Goal: Task Accomplishment & Management: Use online tool/utility

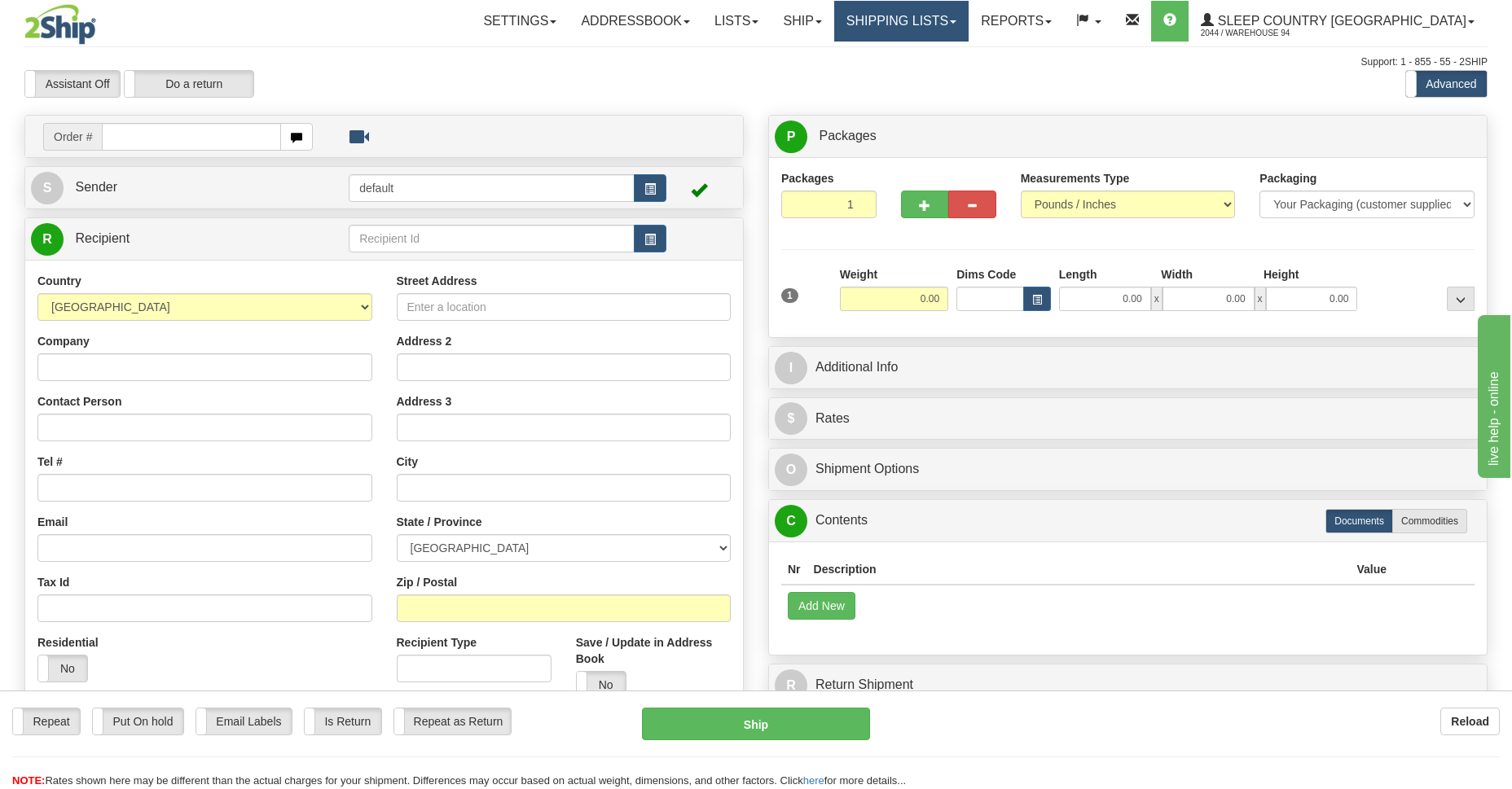
click at [960, 27] on link "Shipping lists" at bounding box center [901, 21] width 135 height 40
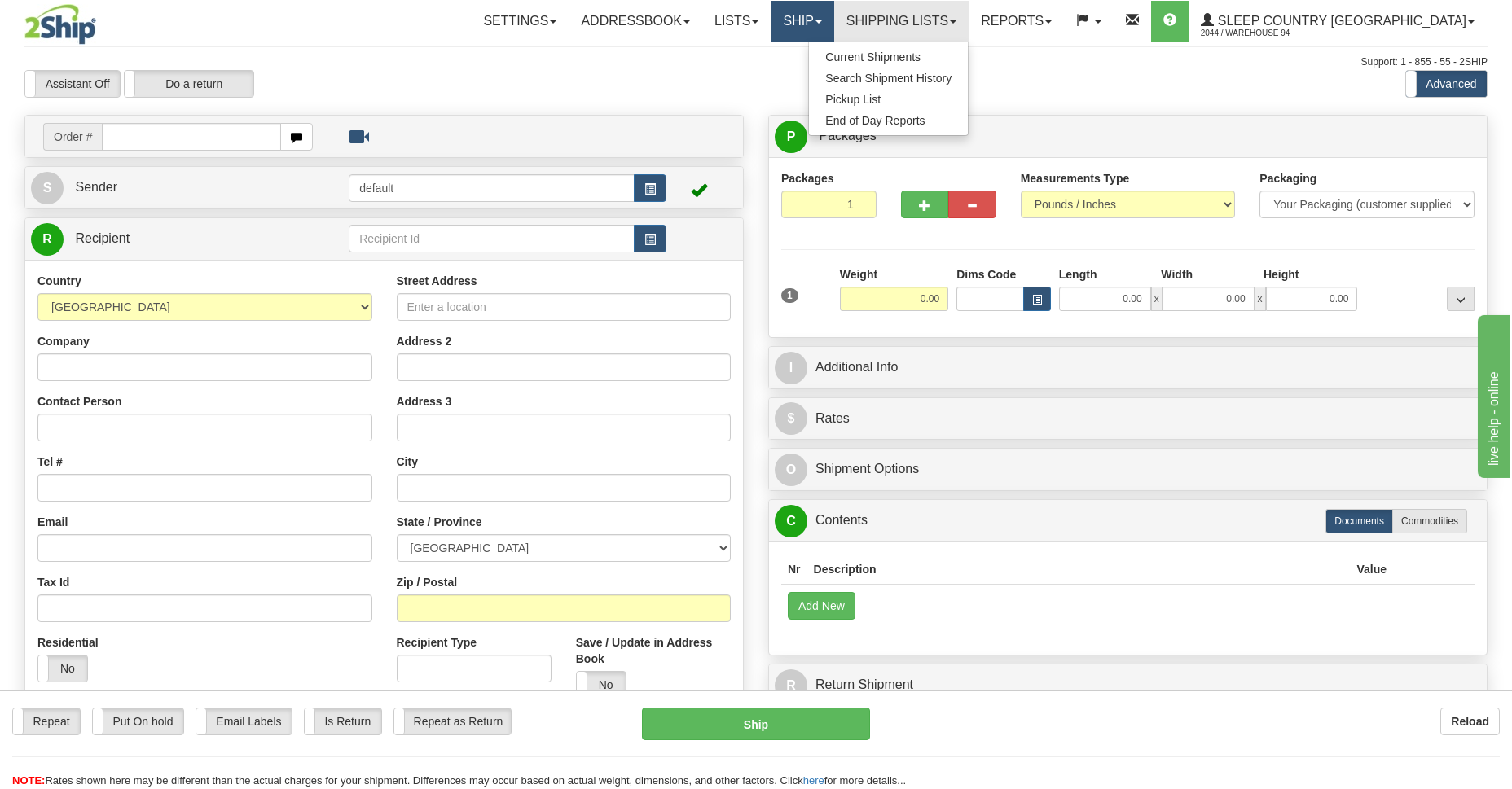
click at [833, 19] on link "Ship" at bounding box center [801, 21] width 63 height 40
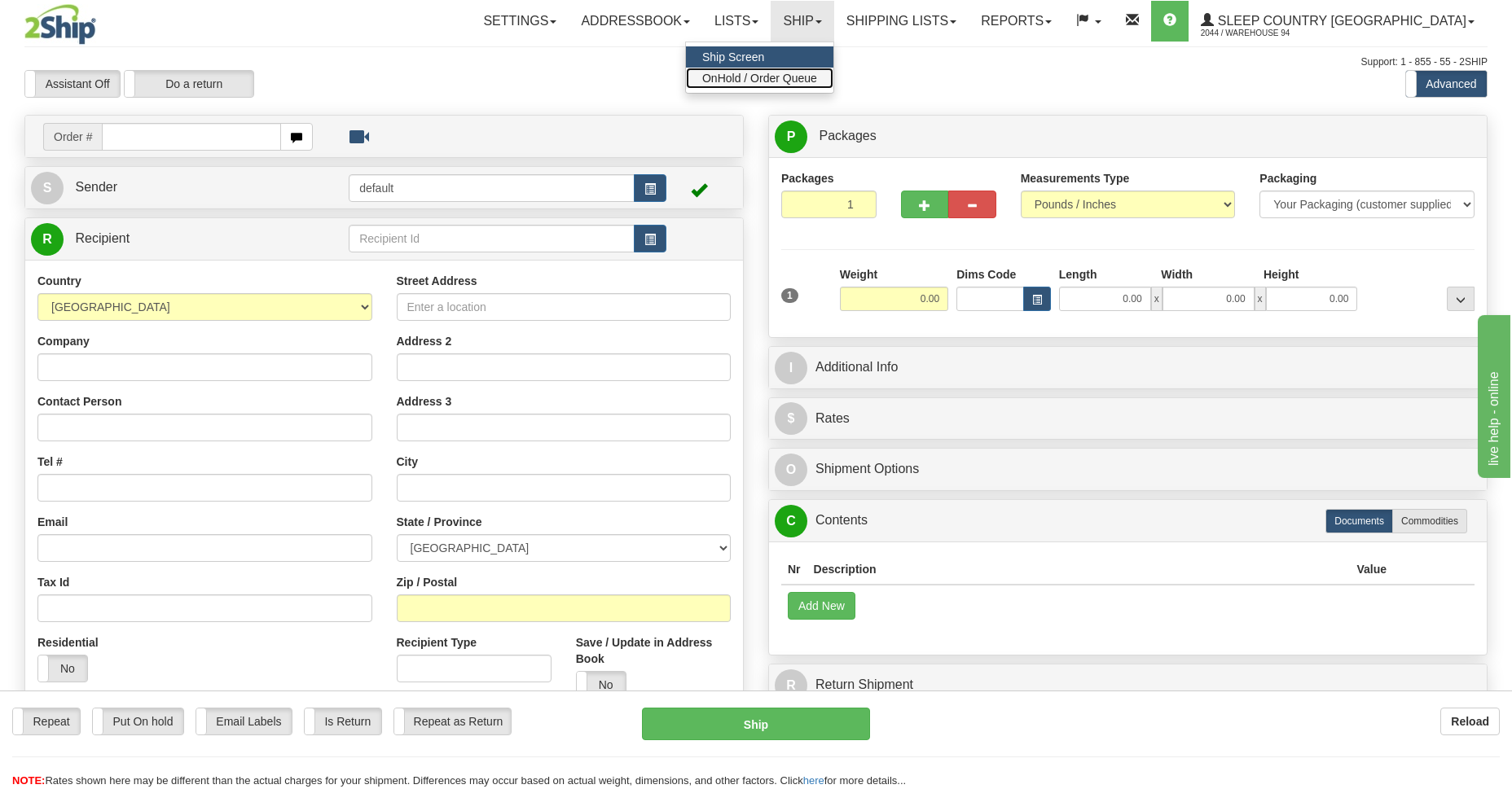
click at [817, 78] on span "OnHold / Order Queue" at bounding box center [759, 78] width 115 height 13
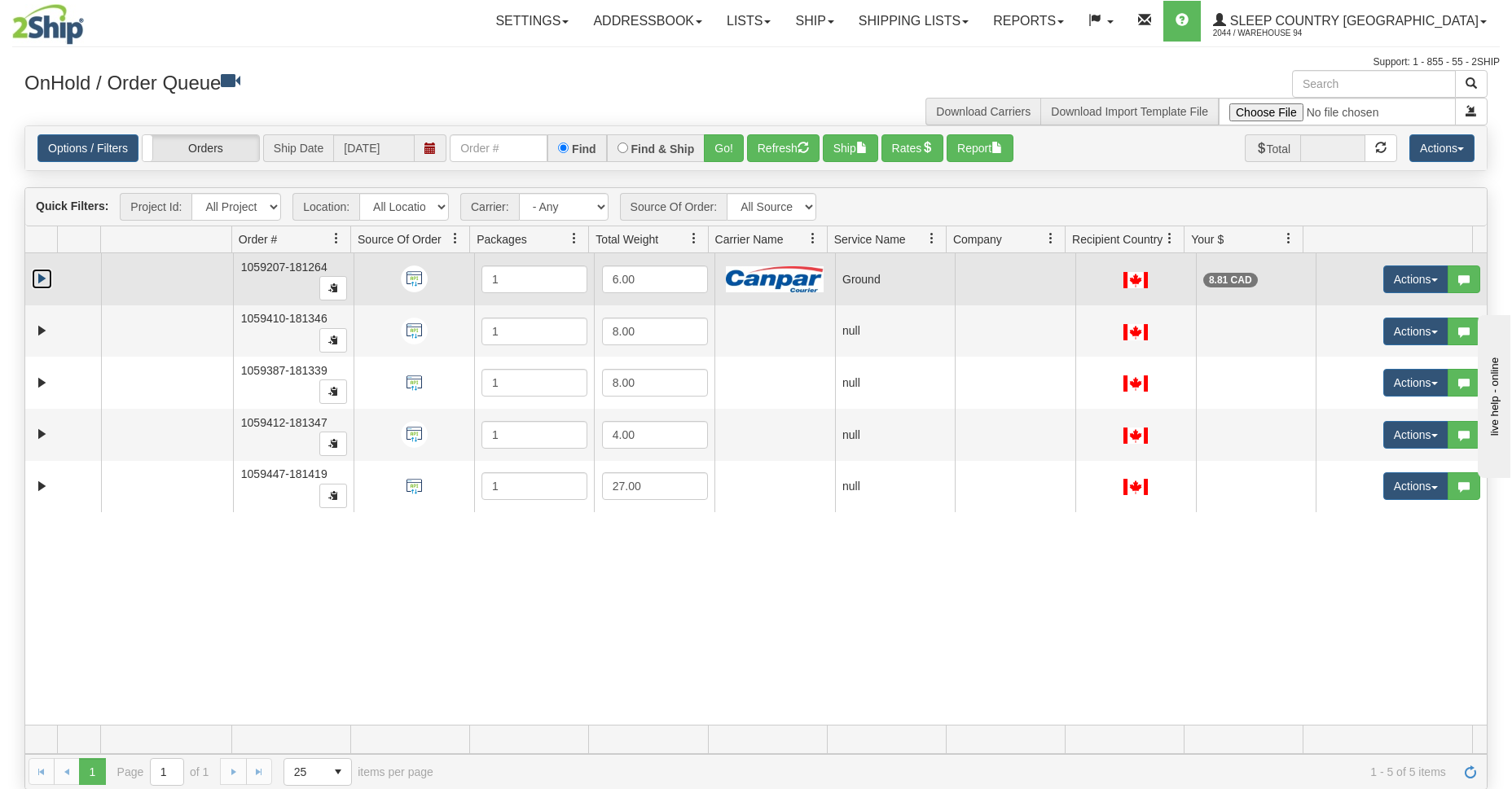
click at [43, 281] on link "Expand" at bounding box center [42, 279] width 21 height 21
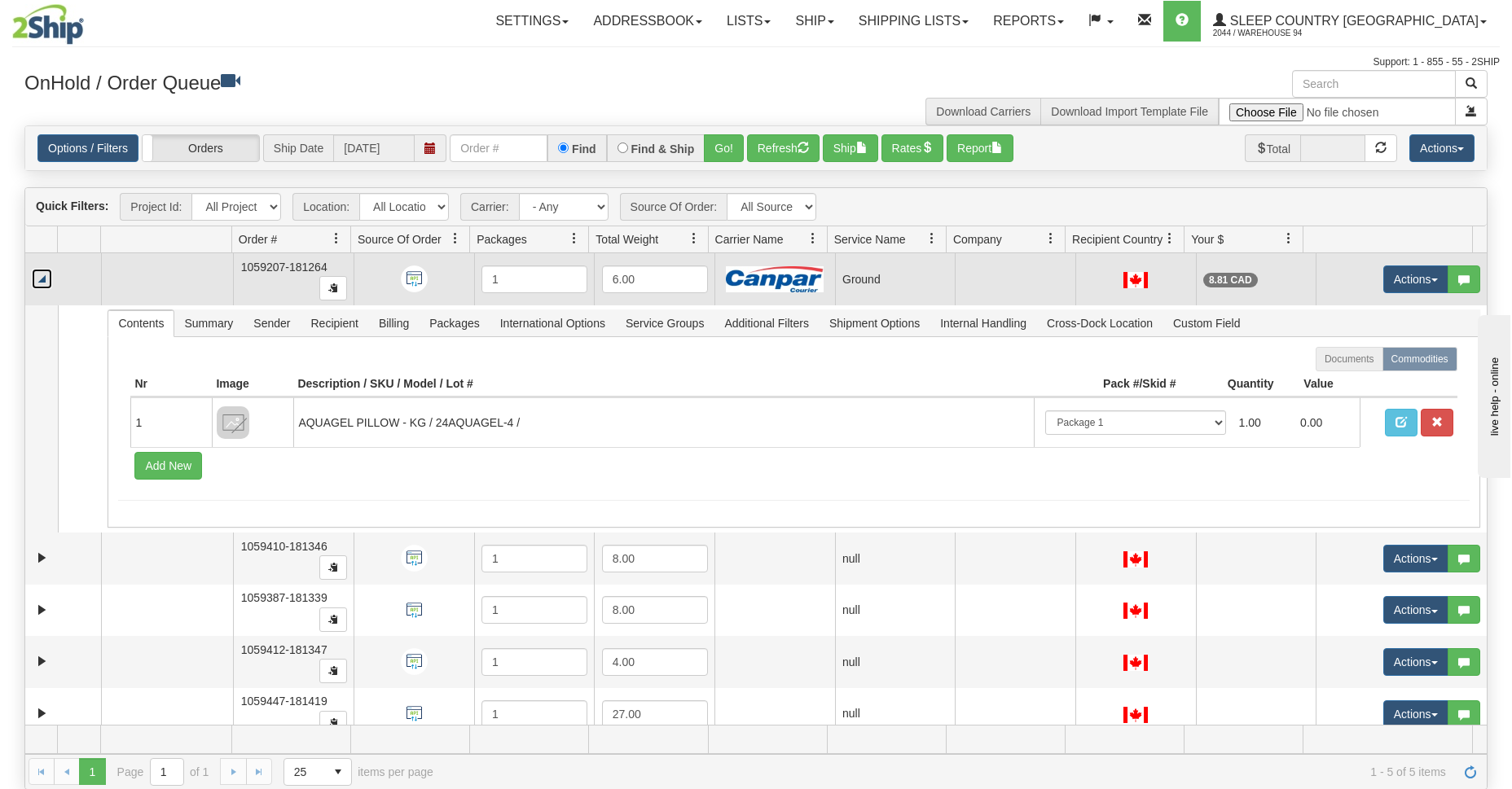
click at [1400, 259] on td "Actions Open Refresh Rates Rate All Services Ship Delete Edit Items Aggregation…" at bounding box center [1400, 279] width 171 height 52
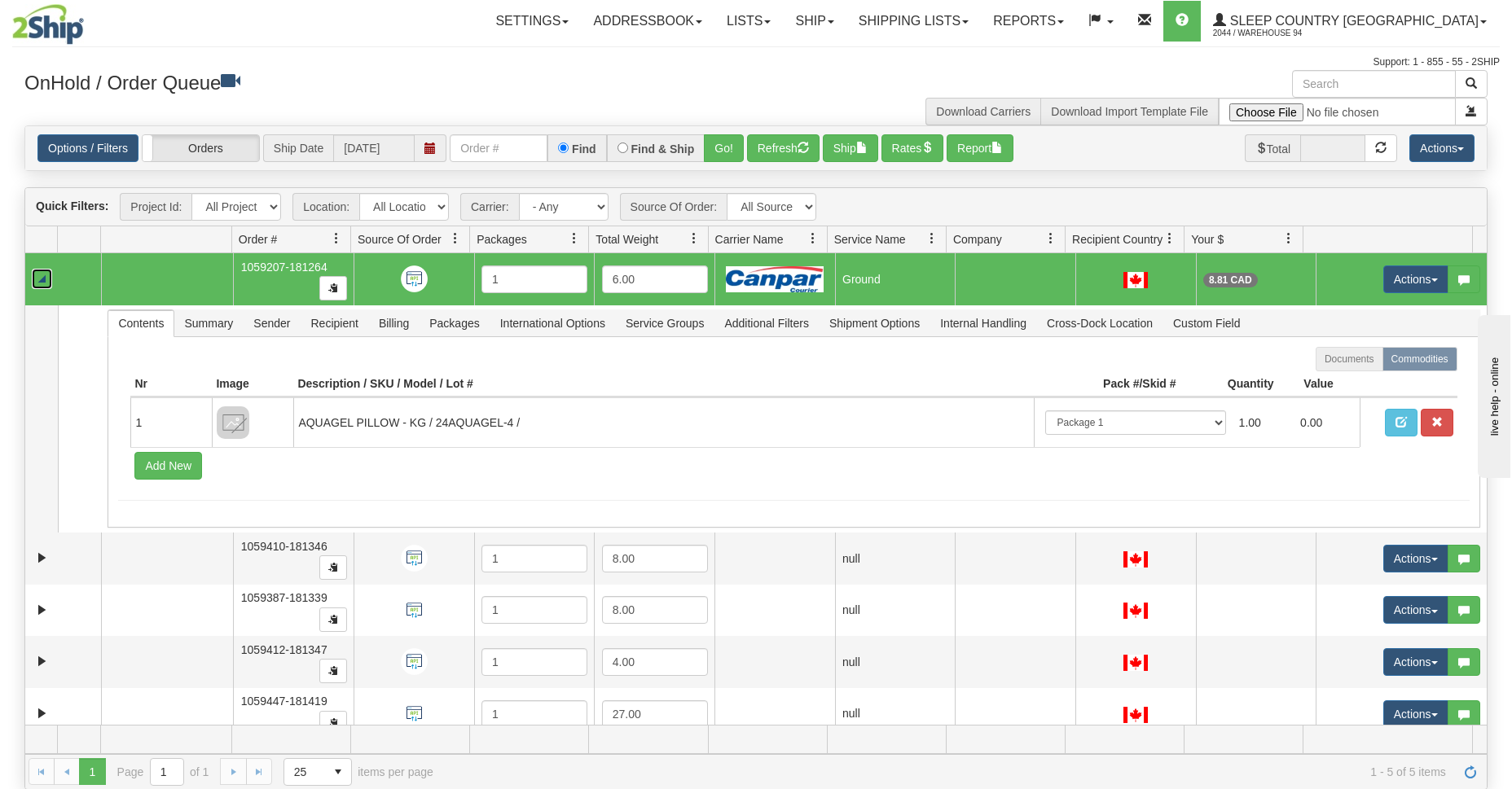
click at [1400, 262] on td "Actions Open Refresh Rates Rate All Services Ship Delete Edit Items Aggregation…" at bounding box center [1400, 279] width 171 height 52
click at [1423, 286] on button "Actions" at bounding box center [1416, 279] width 65 height 27
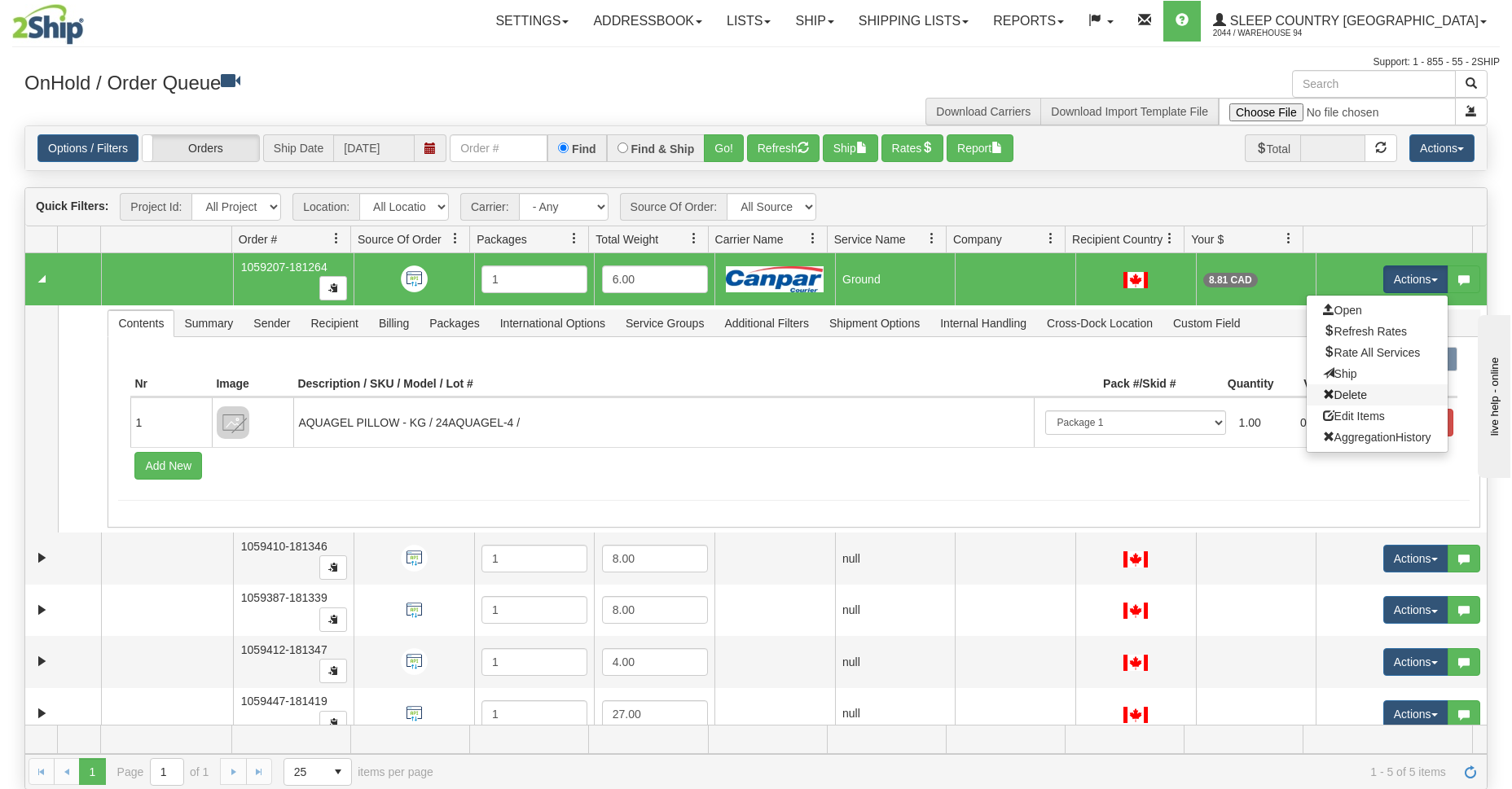
click at [1359, 393] on link "Delete" at bounding box center [1377, 394] width 141 height 21
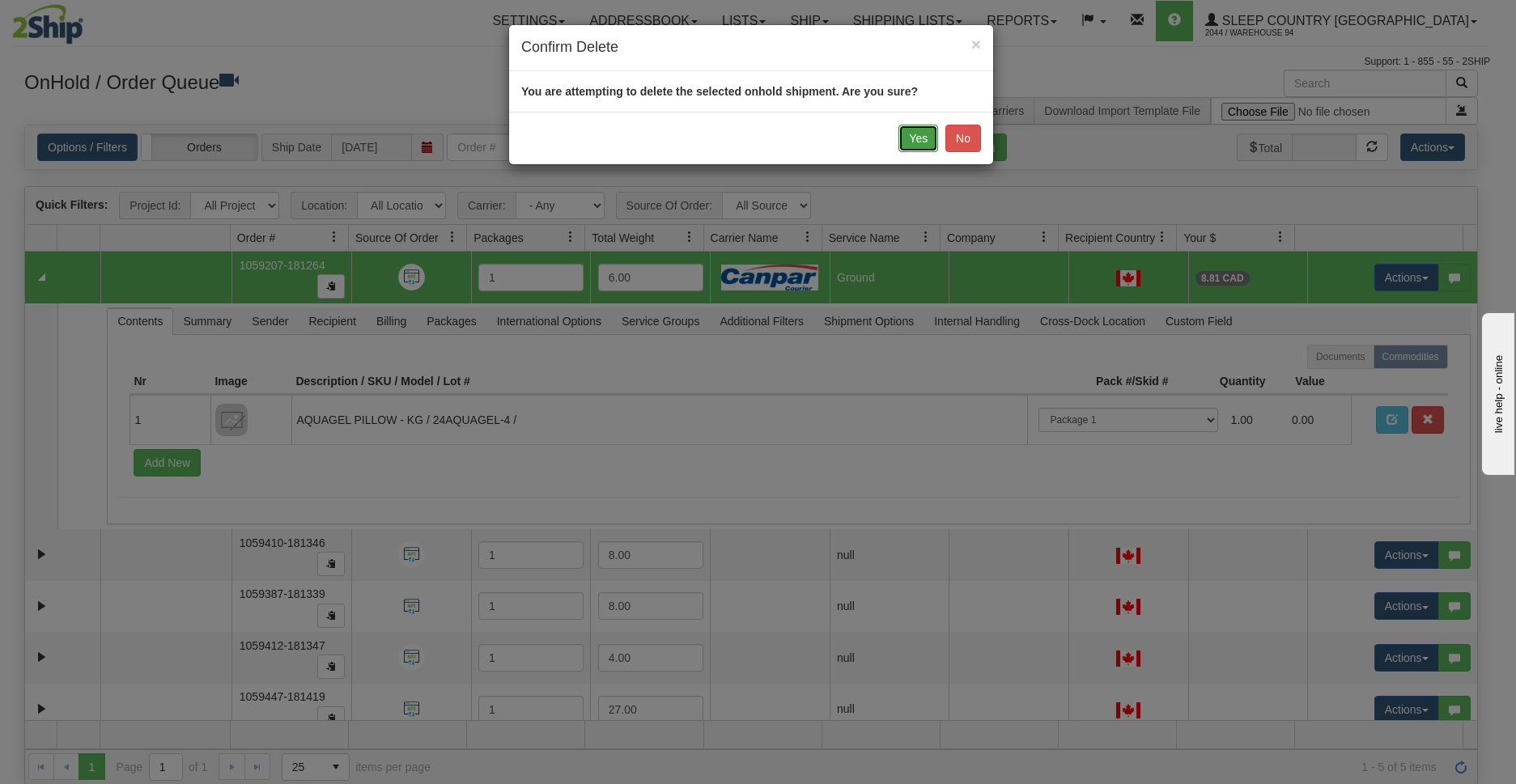
drag, startPoint x: 1351, startPoint y: 390, endPoint x: 923, endPoint y: 135, distance: 498.2
click at [923, 135] on button "Yes" at bounding box center [918, 138] width 40 height 27
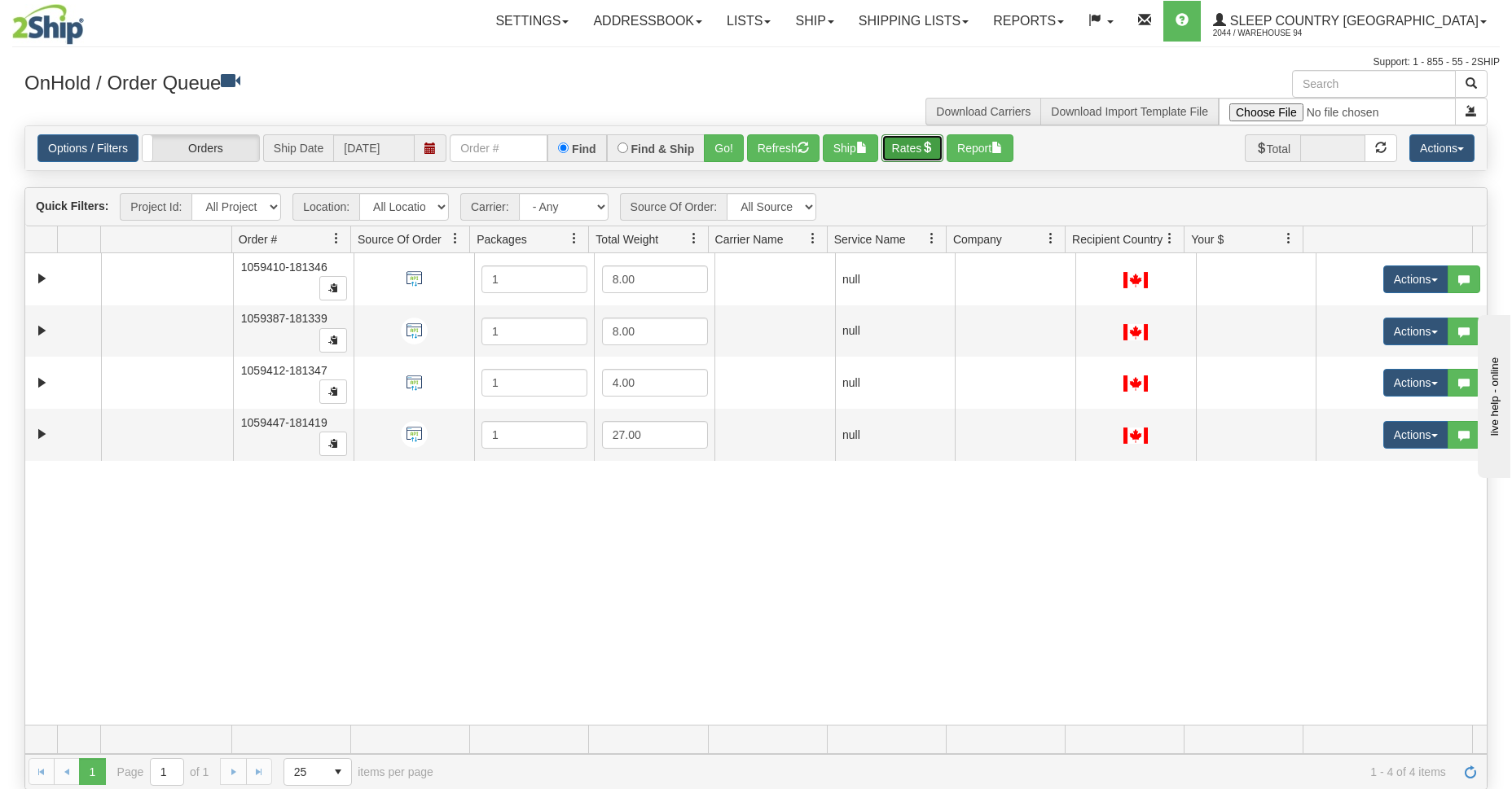
click at [923, 143] on button "Rates" at bounding box center [912, 148] width 63 height 27
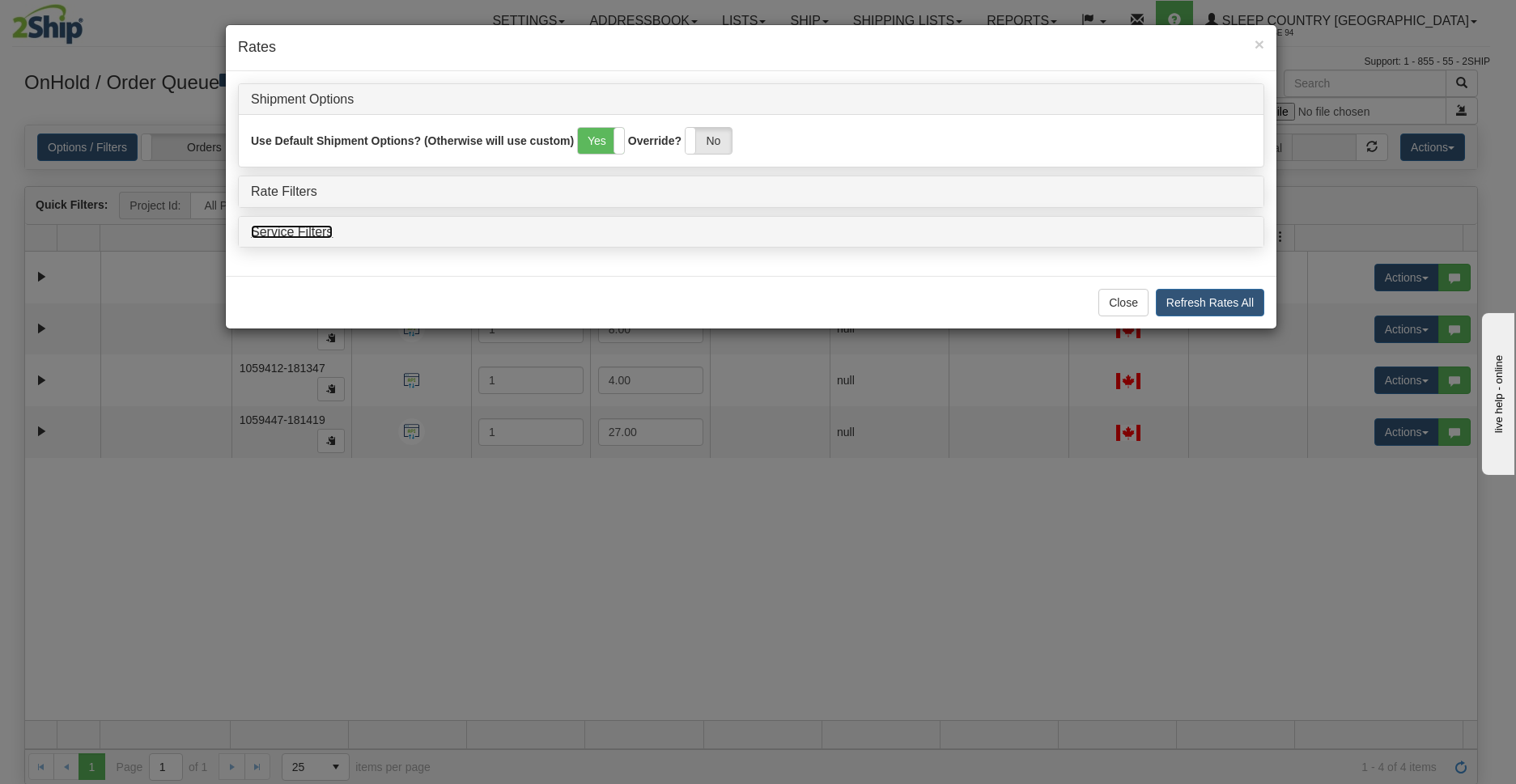
click at [304, 233] on link "Service Filters" at bounding box center [292, 232] width 82 height 14
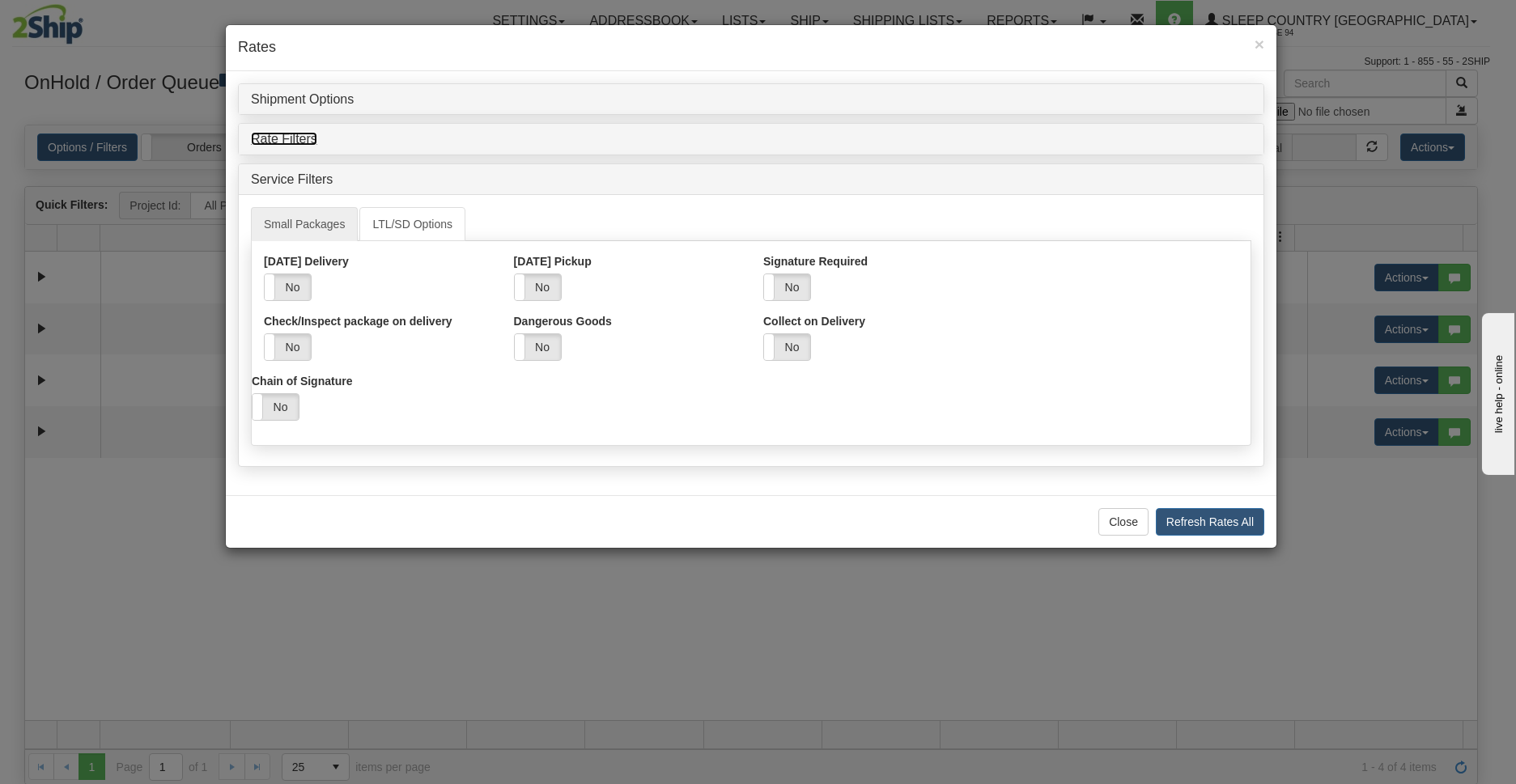
click at [314, 140] on link "Rate Filters" at bounding box center [284, 139] width 67 height 14
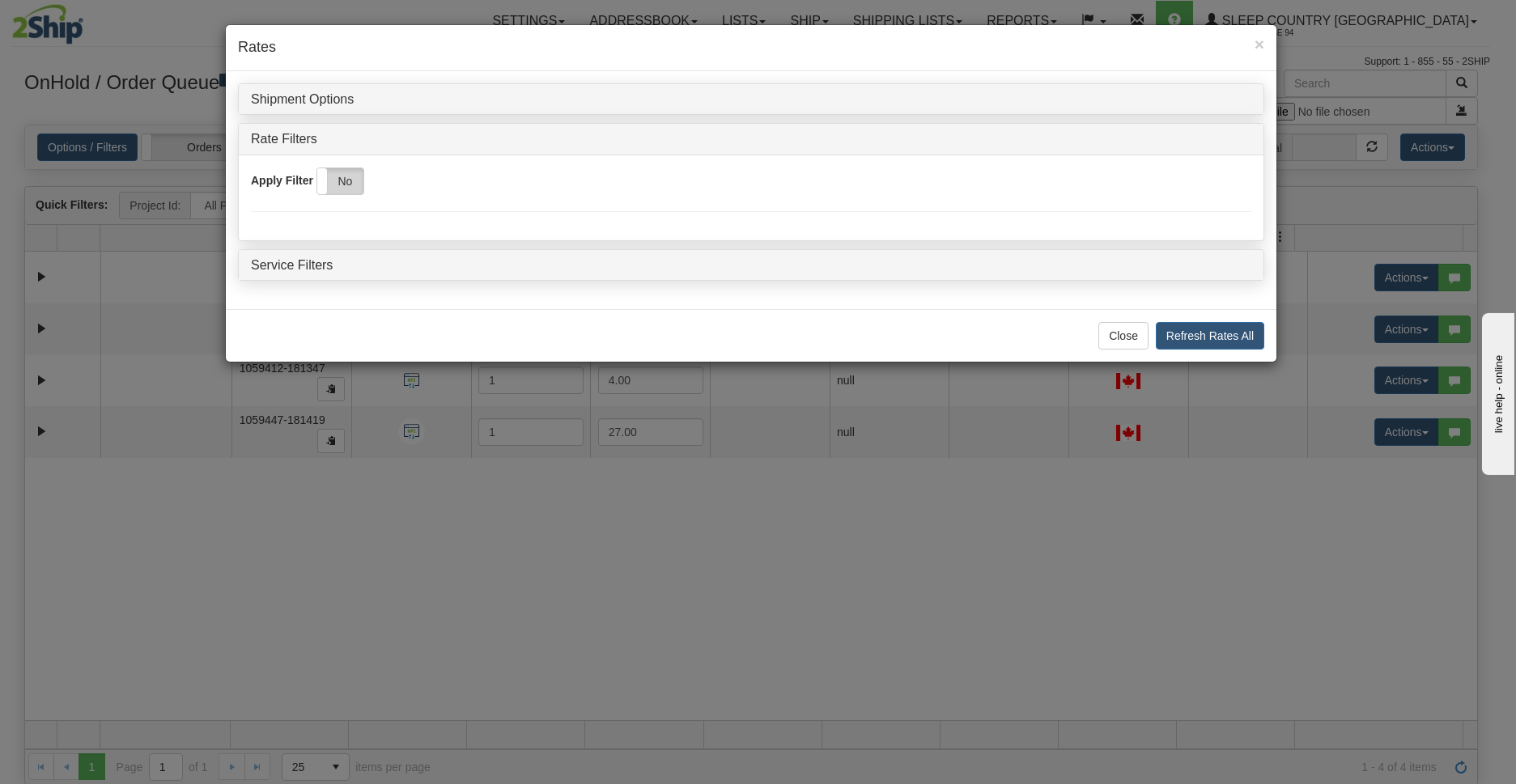
click at [338, 179] on label "No" at bounding box center [340, 181] width 46 height 26
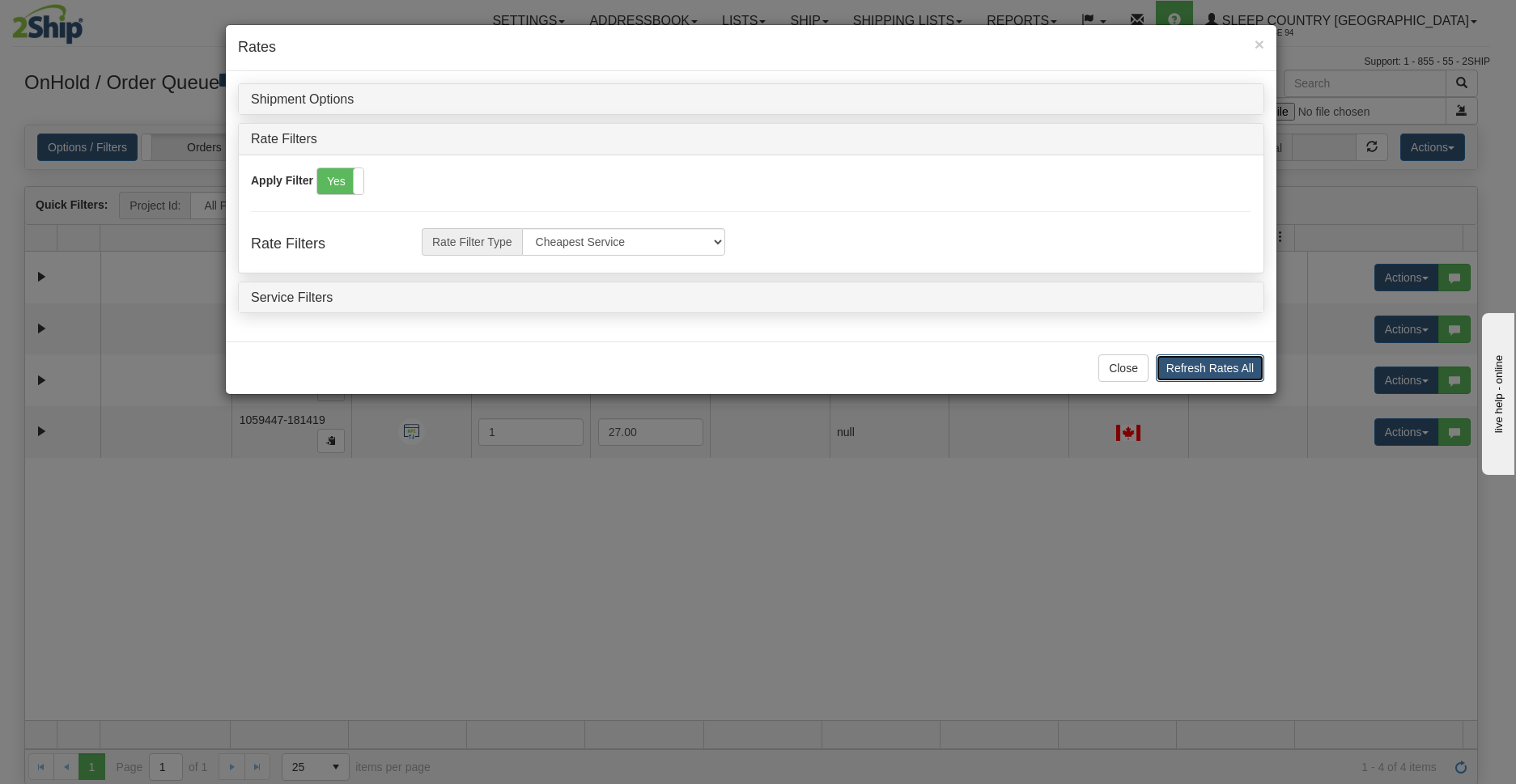
click at [1224, 375] on button "Refresh Rates All" at bounding box center [1210, 368] width 108 height 27
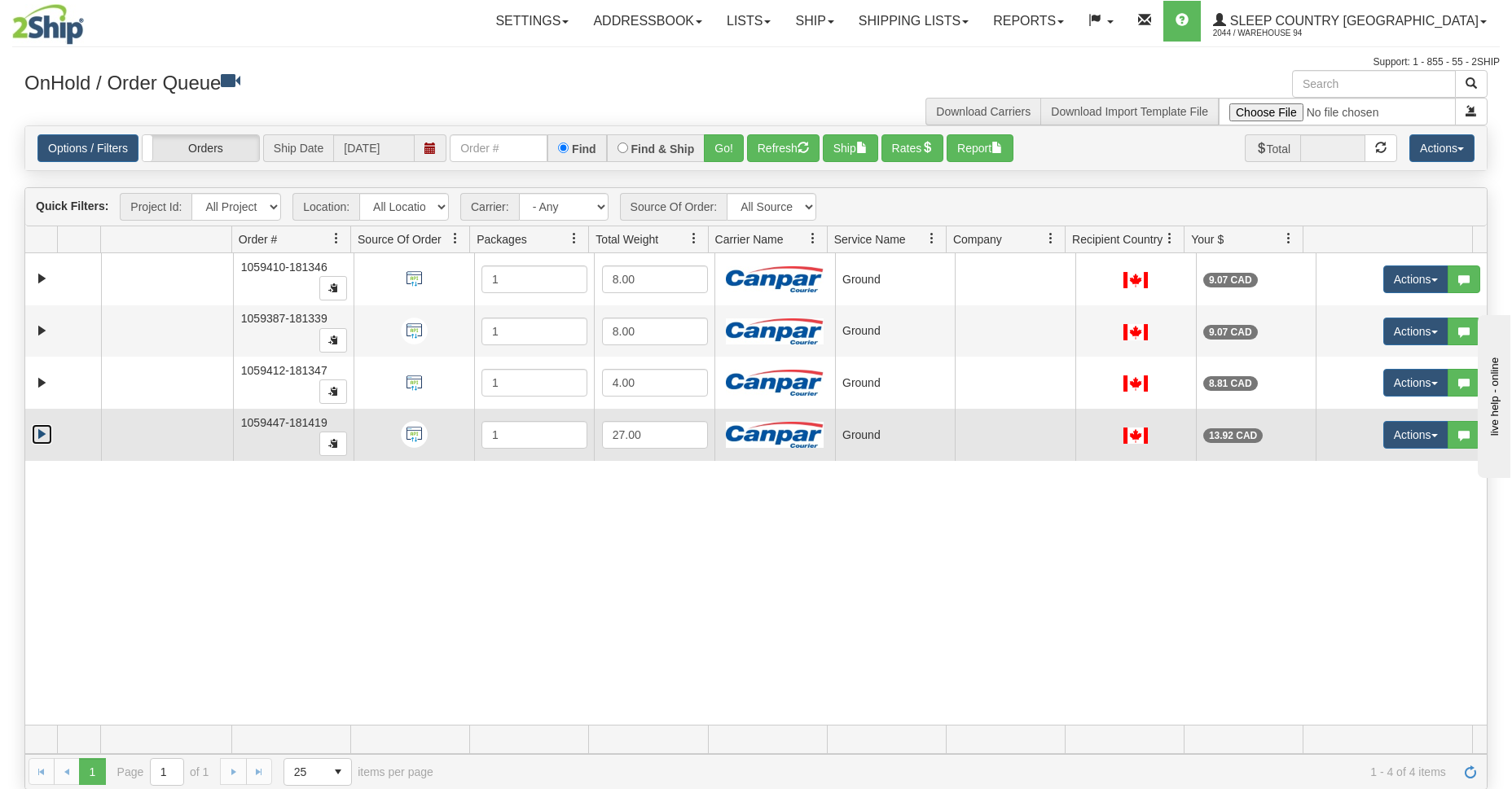
click at [40, 435] on link "Expand" at bounding box center [42, 435] width 21 height 21
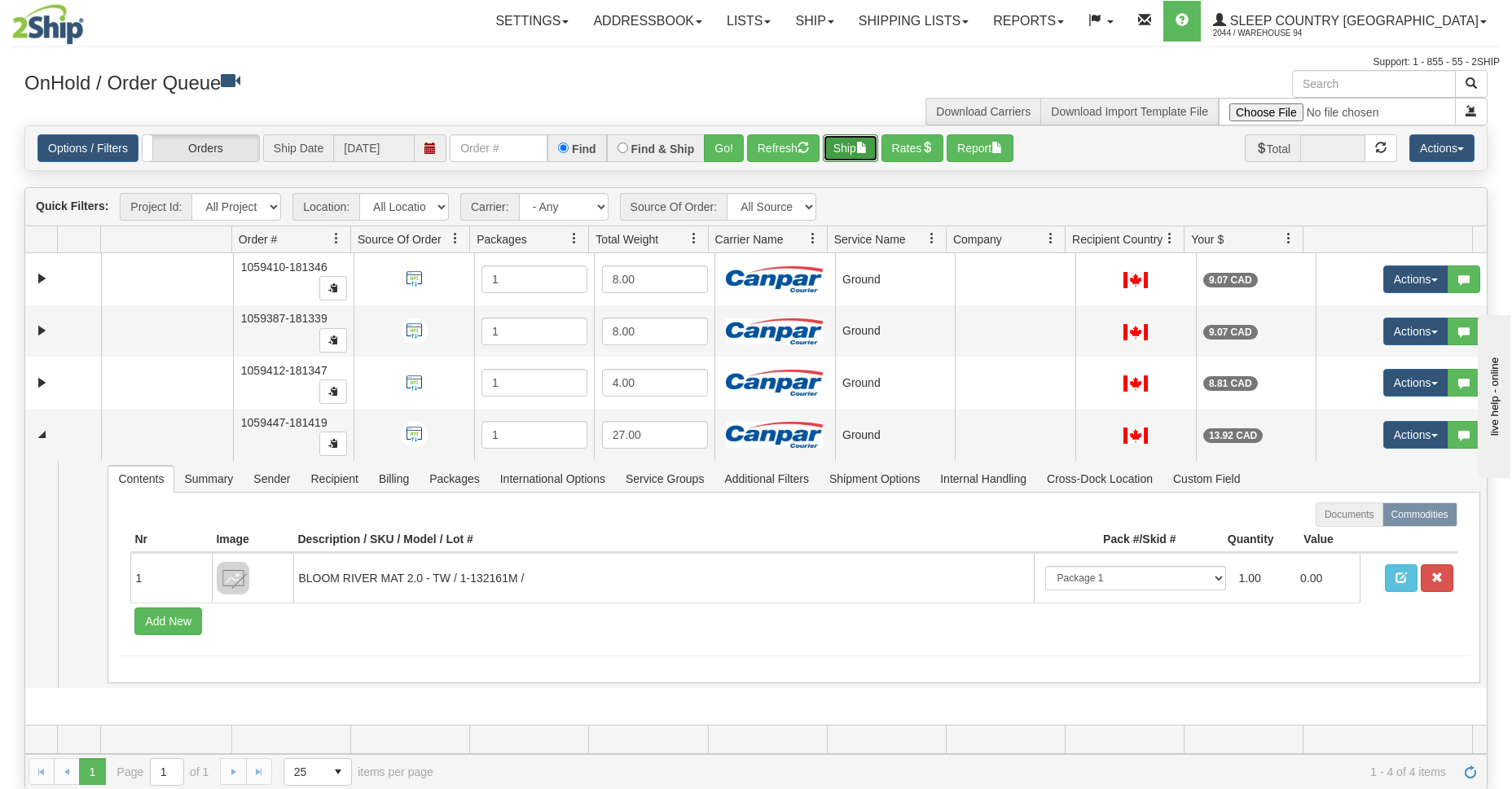
click at [860, 153] on button "Ship" at bounding box center [850, 148] width 56 height 27
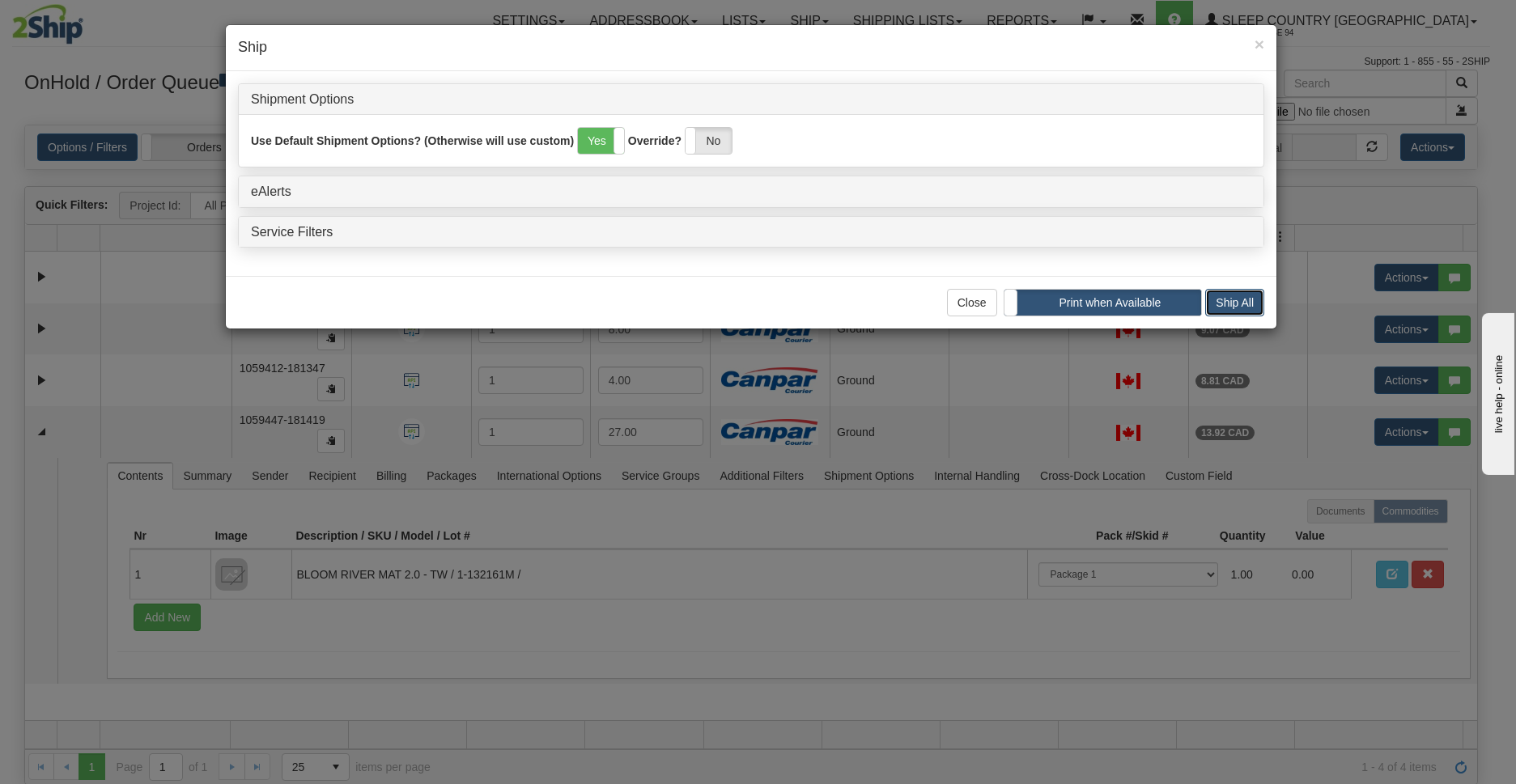
click at [1222, 300] on button "Ship All" at bounding box center [1235, 303] width 59 height 27
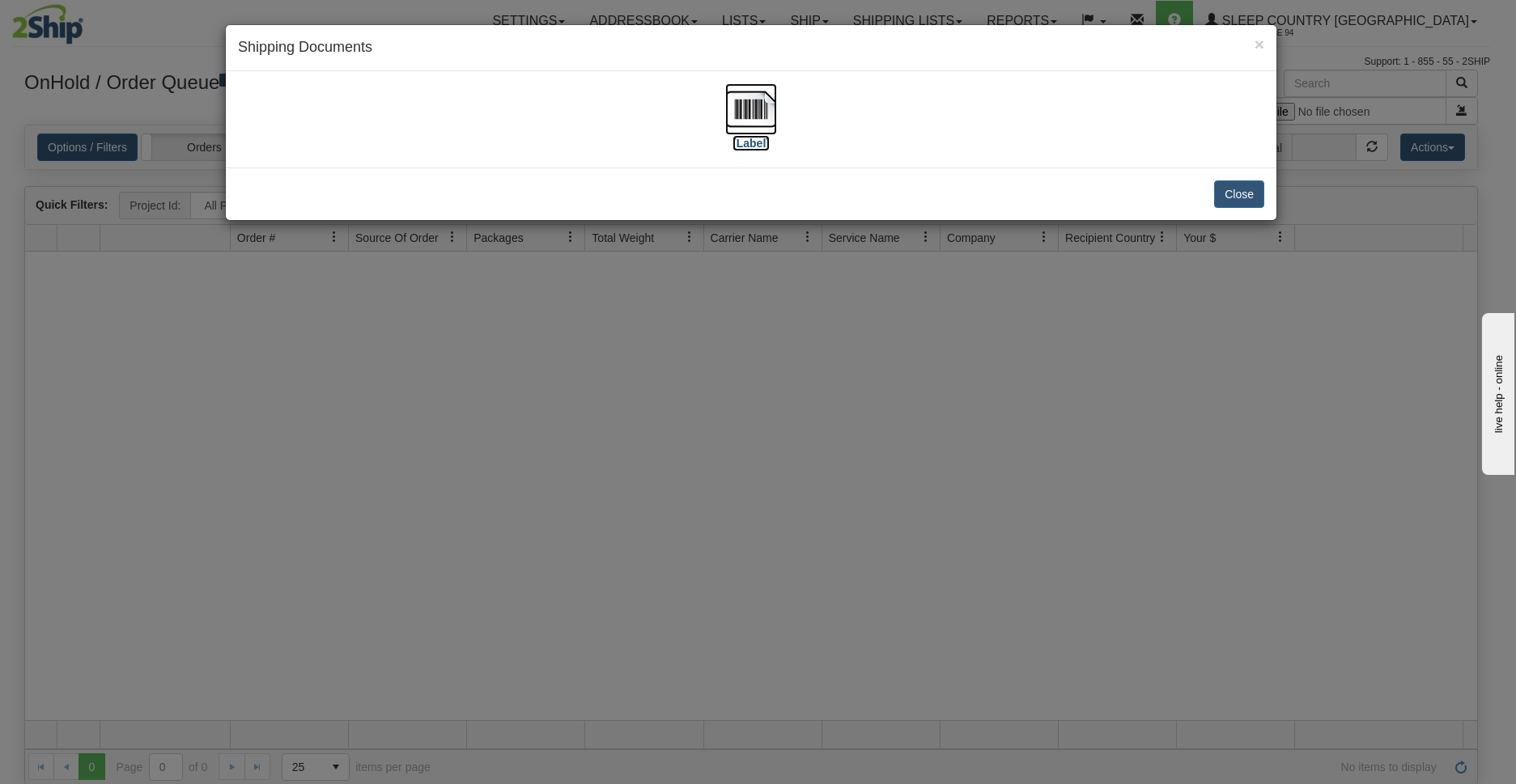
click at [757, 141] on label "[Label]" at bounding box center [751, 143] width 38 height 16
